Goal: Task Accomplishment & Management: Manage account settings

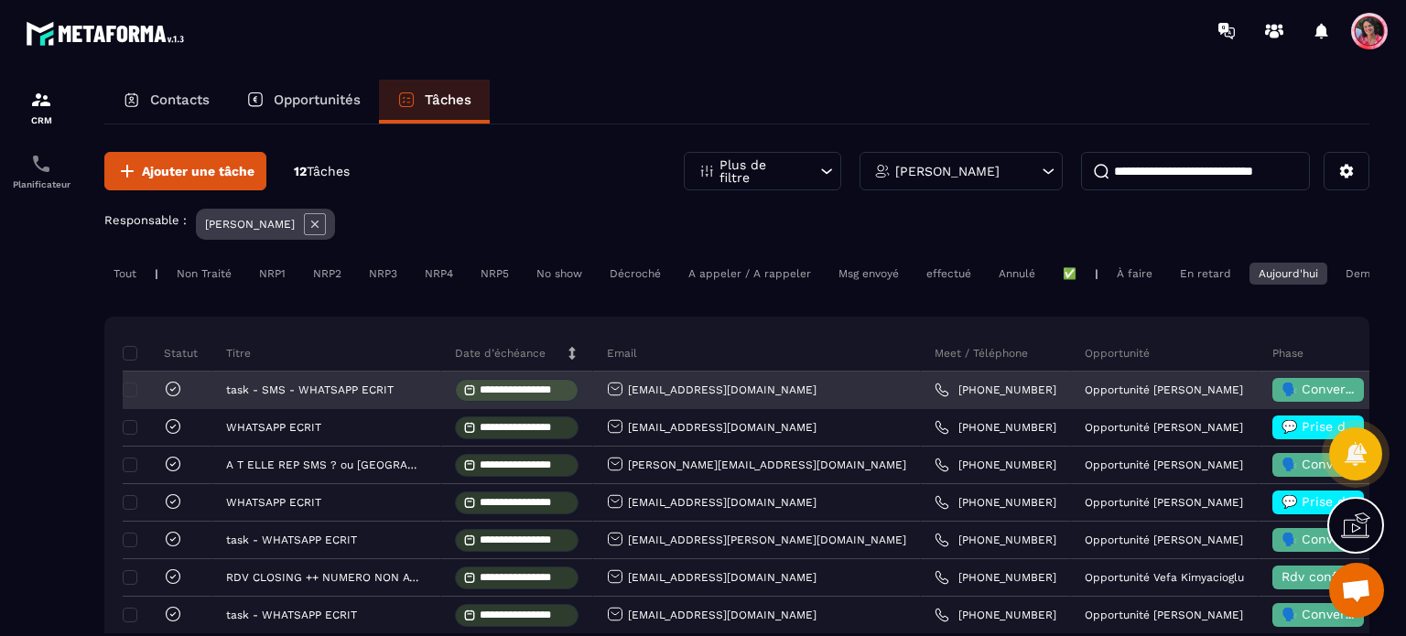
scroll to position [4750, 0]
click at [171, 391] on icon at bounding box center [172, 389] width 5 height 4
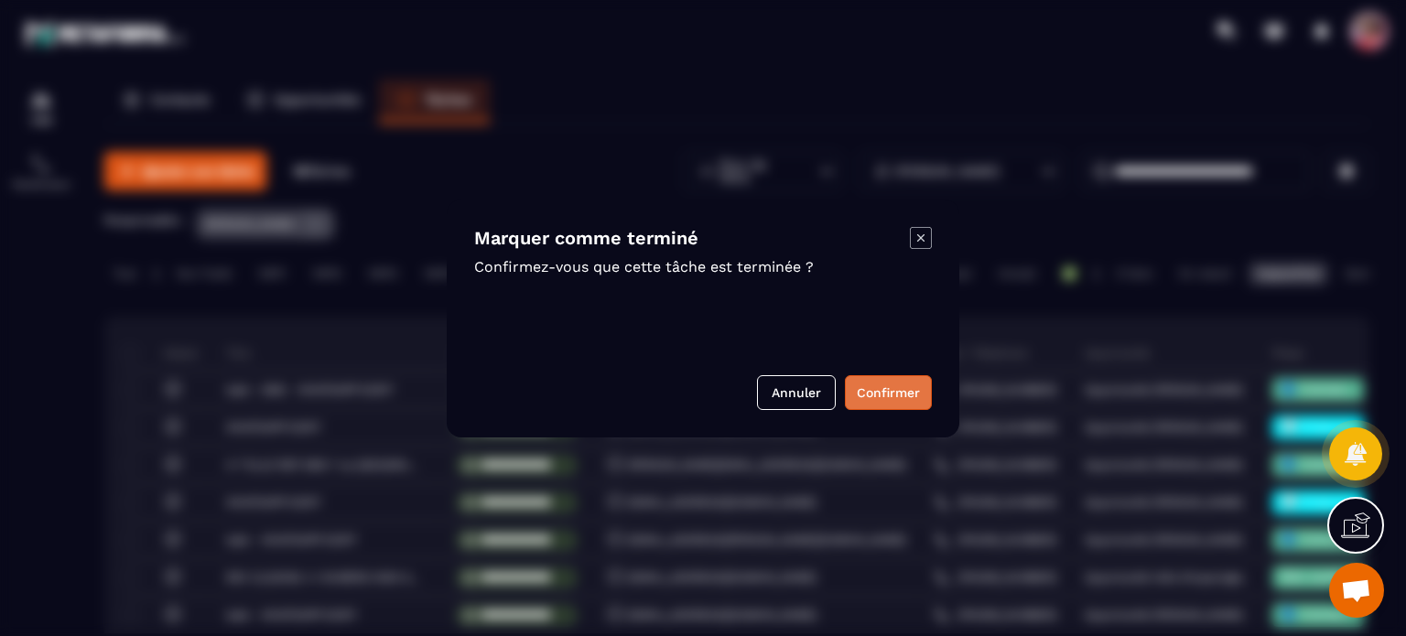
click at [867, 395] on button "Confirmer" at bounding box center [888, 392] width 87 height 35
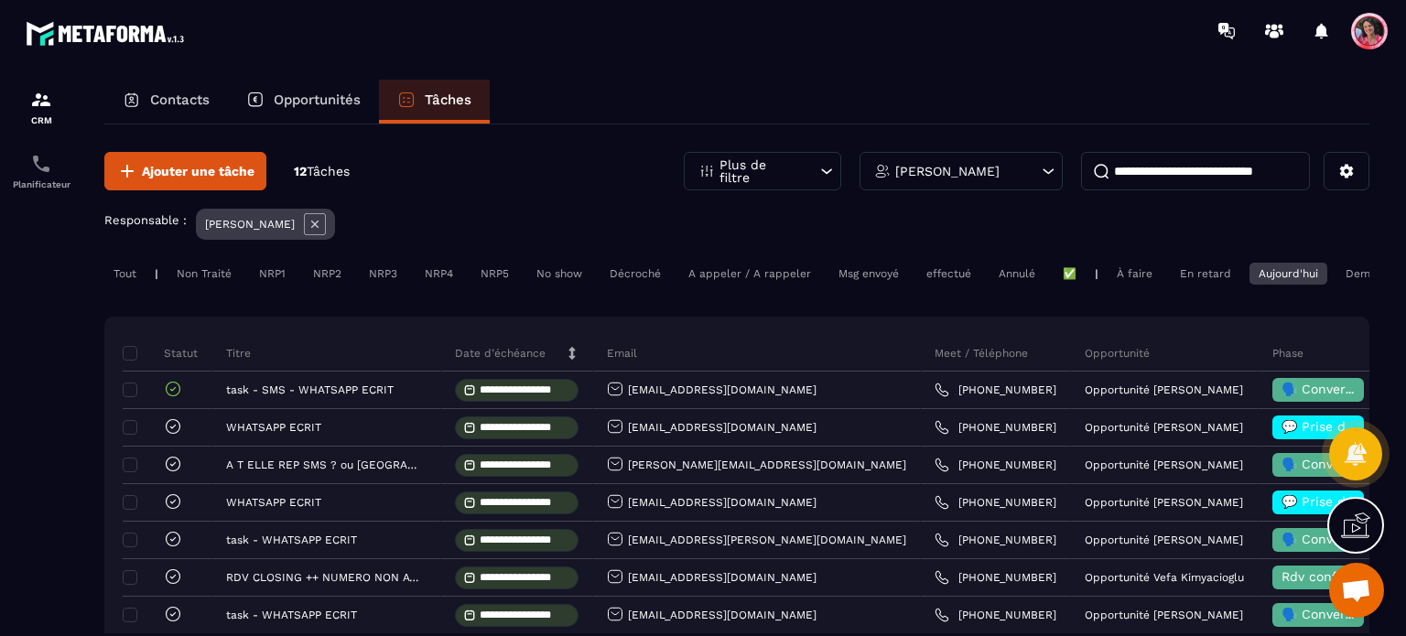
click at [310, 97] on p "Opportunités" at bounding box center [317, 100] width 87 height 16
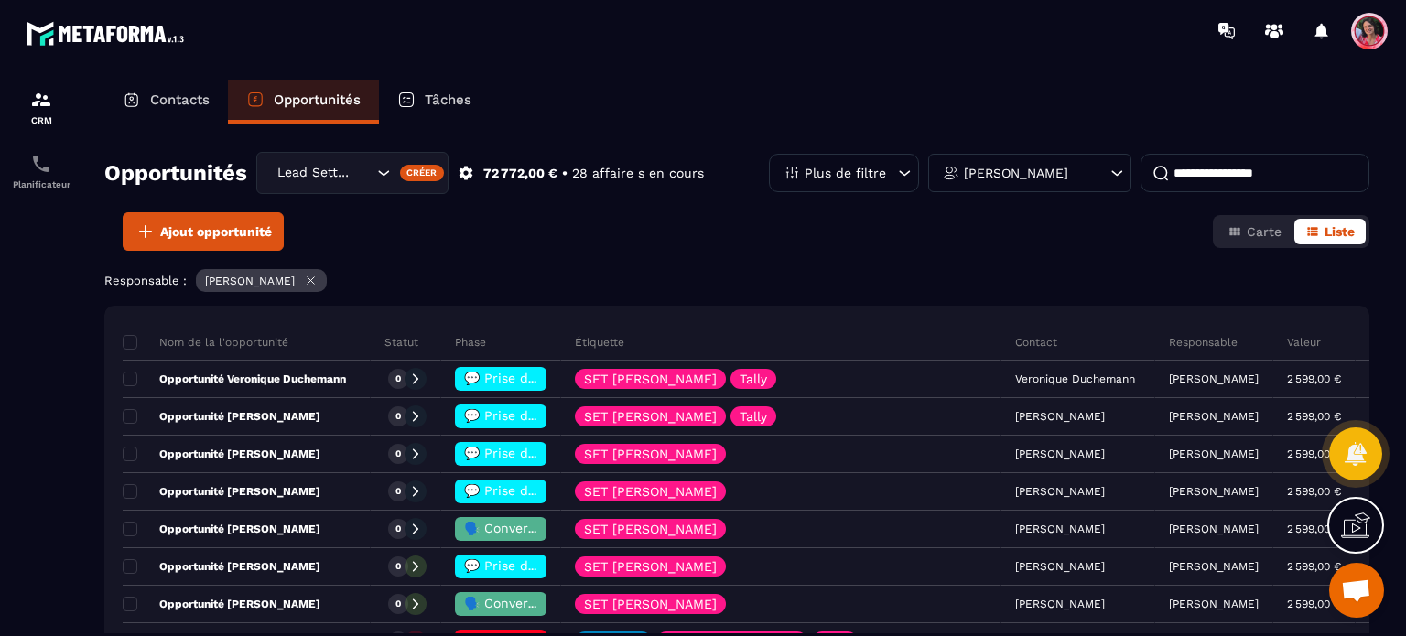
click at [1195, 164] on input at bounding box center [1255, 173] width 229 height 38
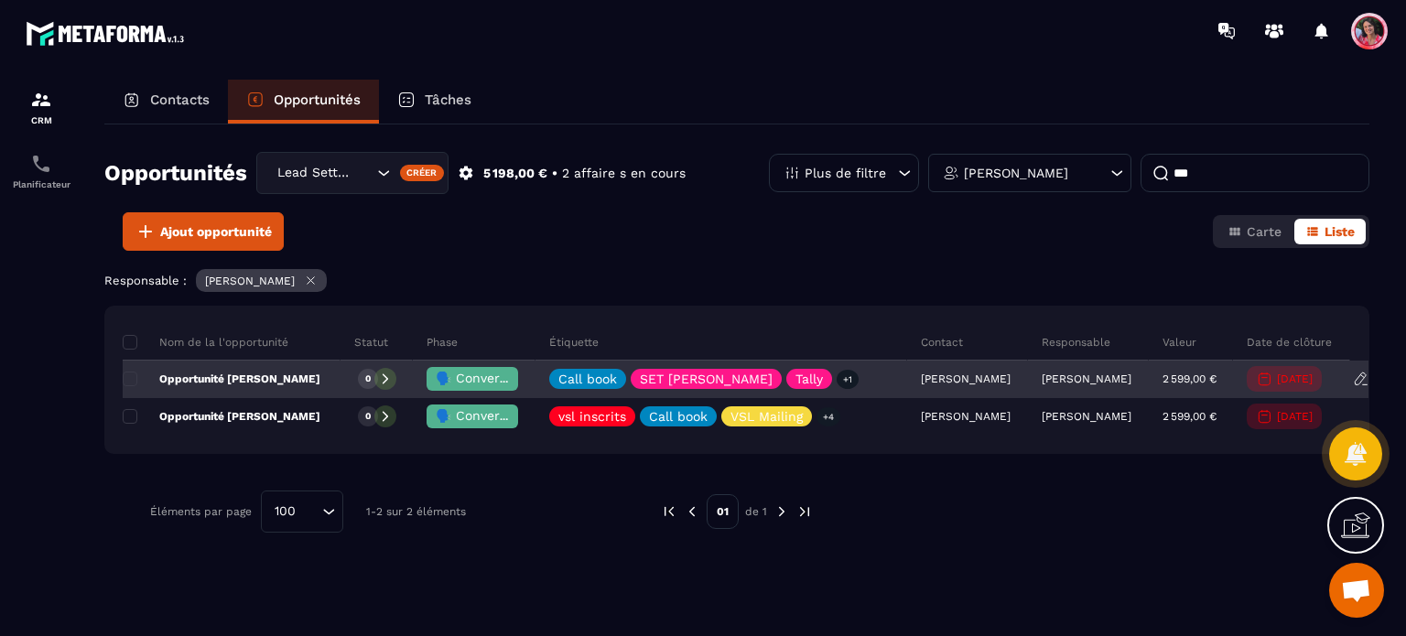
type input "***"
click at [536, 374] on div "🗣️ Conversation en cours" at bounding box center [474, 380] width 123 height 37
click at [558, 373] on span "🗣️ Conversation en cours" at bounding box center [517, 378] width 162 height 15
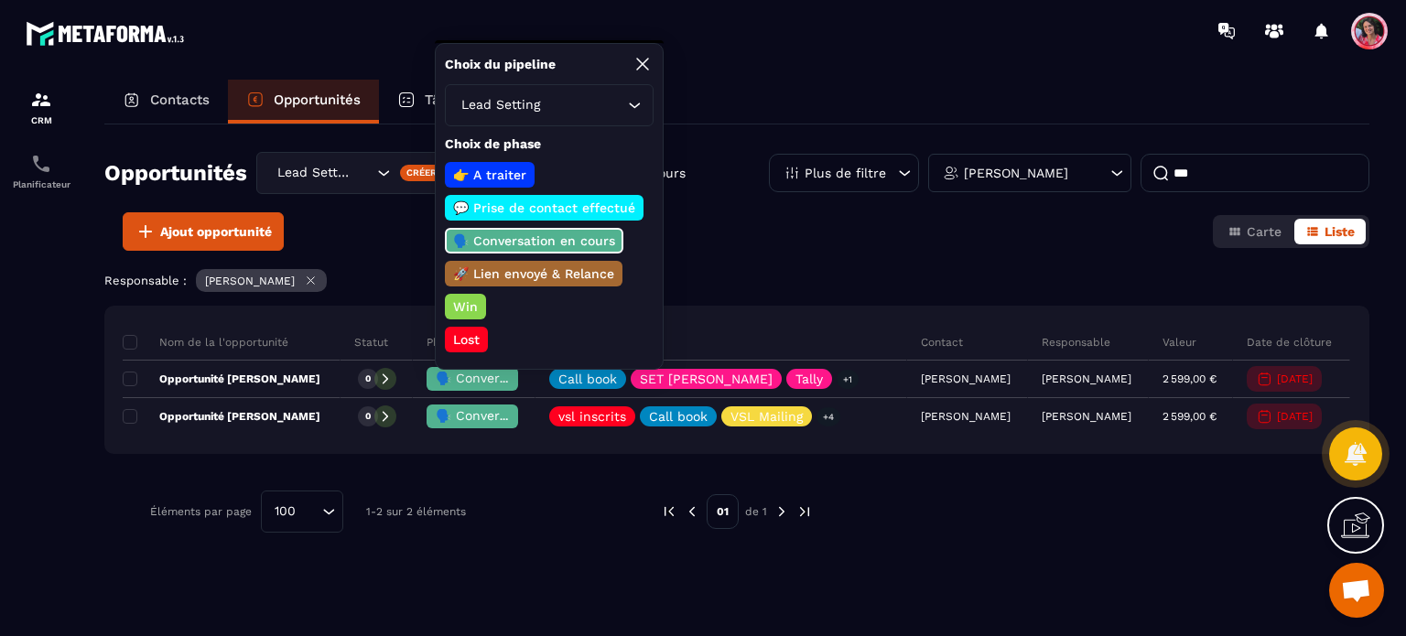
click at [478, 333] on p "Lost" at bounding box center [466, 340] width 32 height 18
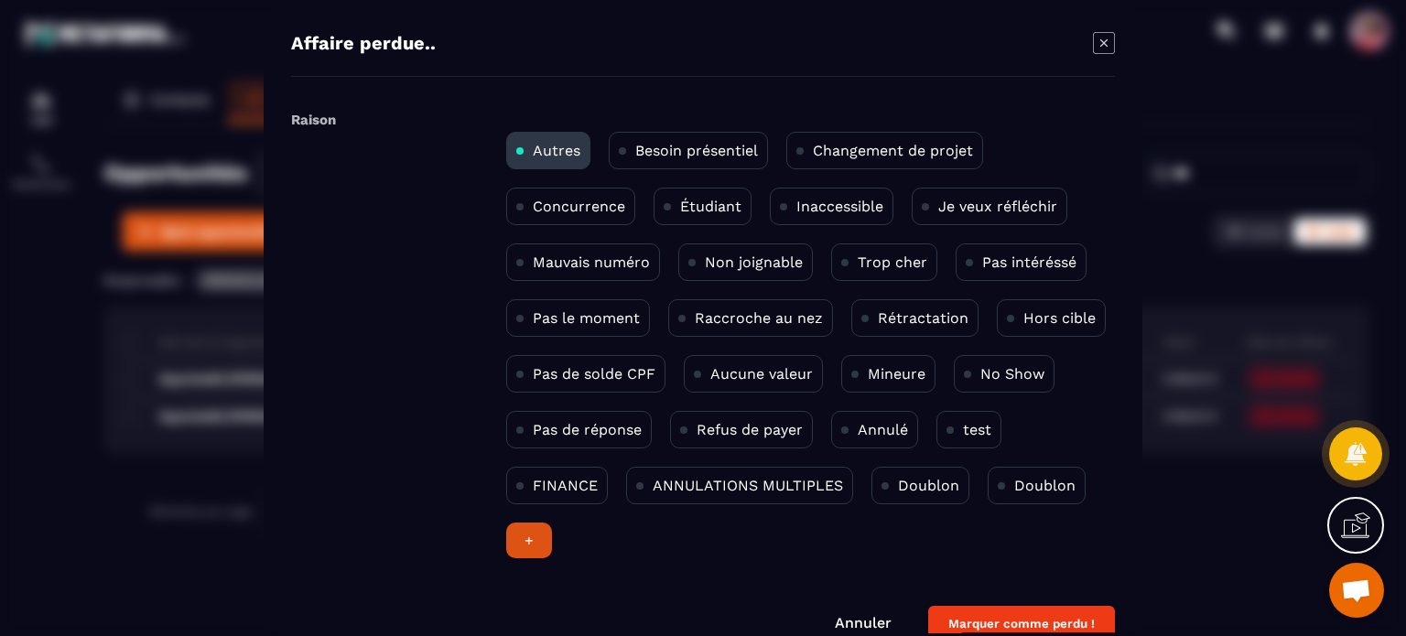
drag, startPoint x: 572, startPoint y: 426, endPoint x: 700, endPoint y: 453, distance: 131.1
click at [576, 426] on p "Pas de réponse" at bounding box center [587, 429] width 109 height 17
click at [992, 621] on button "Marquer comme perdu !" at bounding box center [1021, 624] width 187 height 36
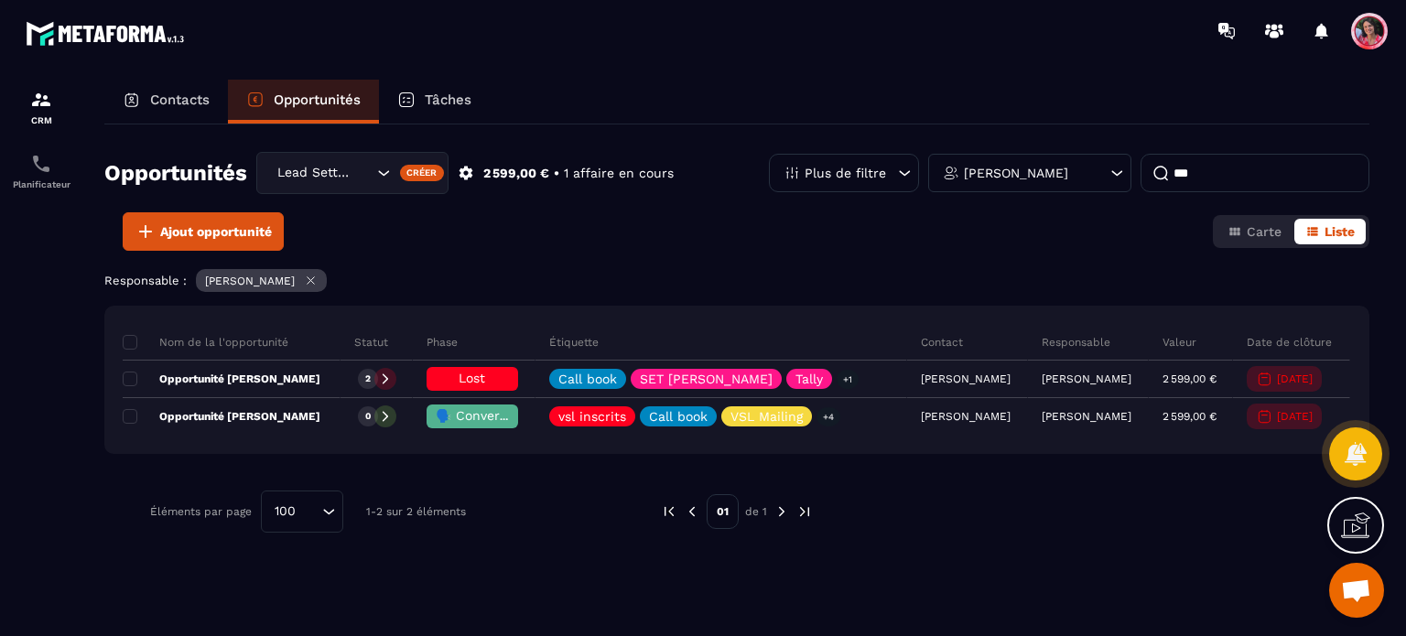
click at [434, 90] on div "Tâches" at bounding box center [434, 102] width 111 height 44
